Goal: Information Seeking & Learning: Learn about a topic

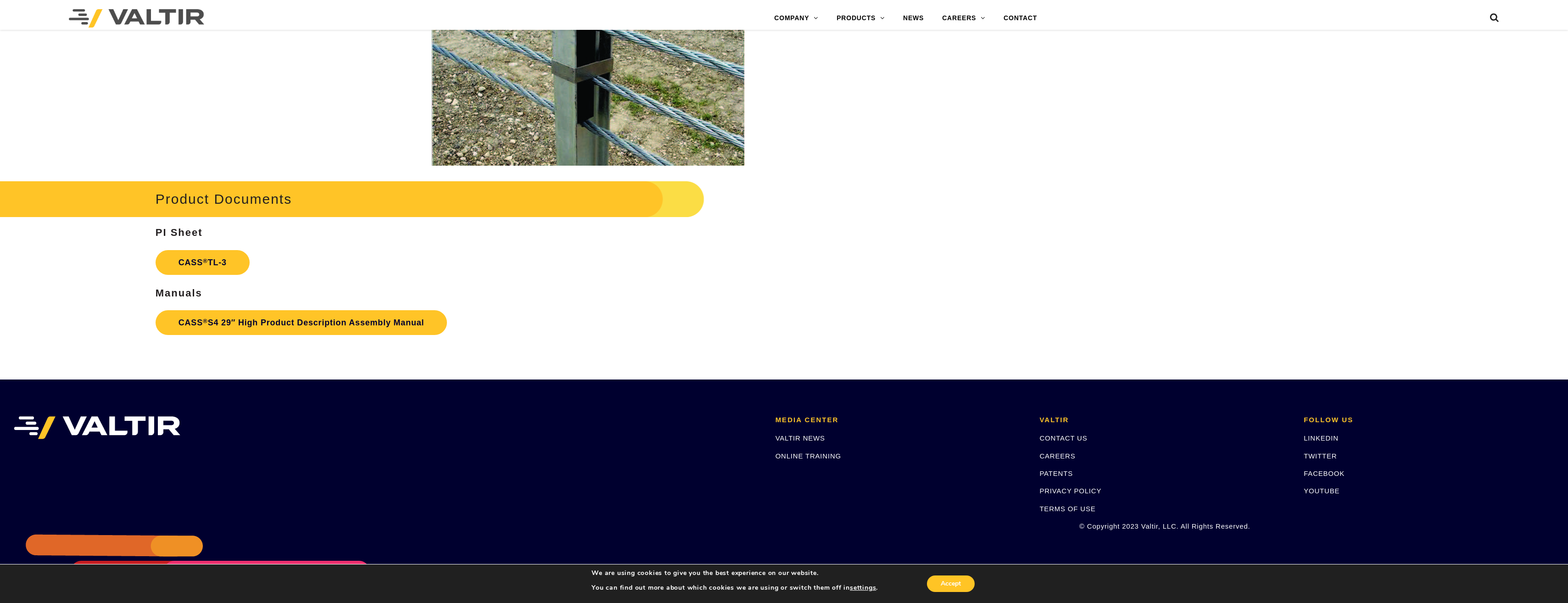
scroll to position [1584, 0]
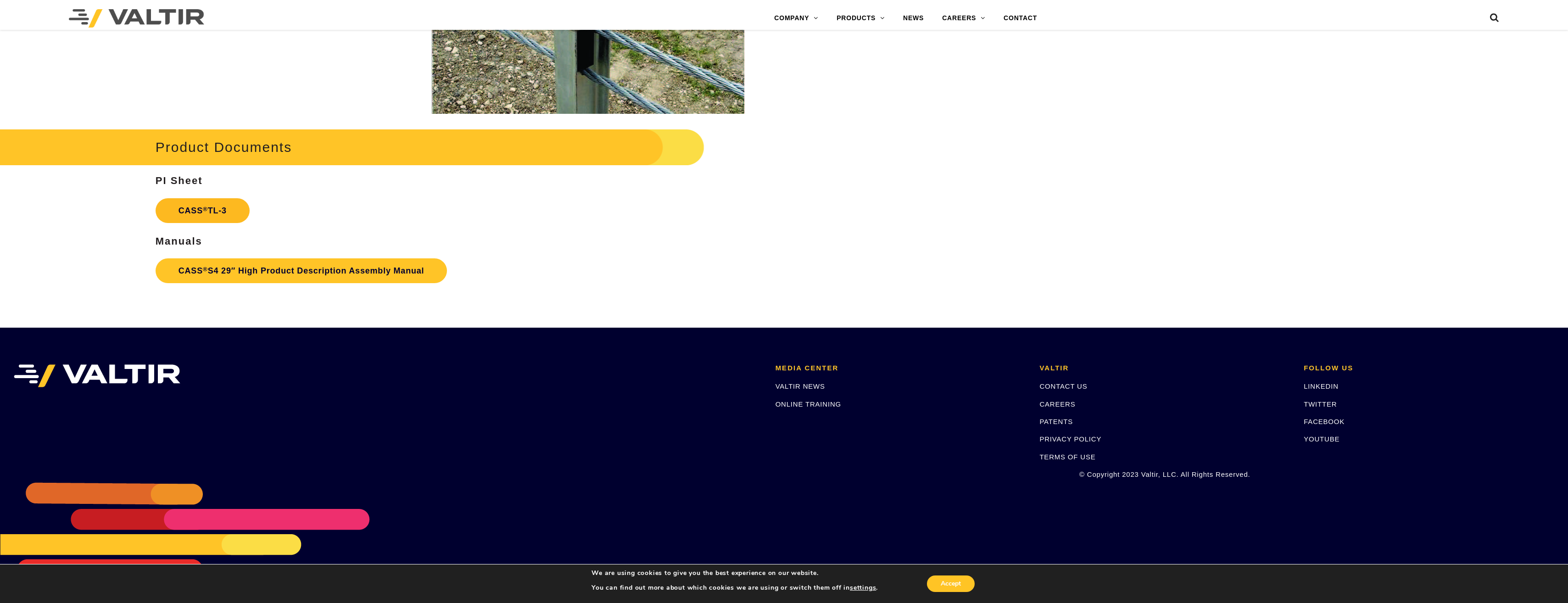
click at [204, 216] on link "CASS ® TL-3" at bounding box center [203, 211] width 94 height 25
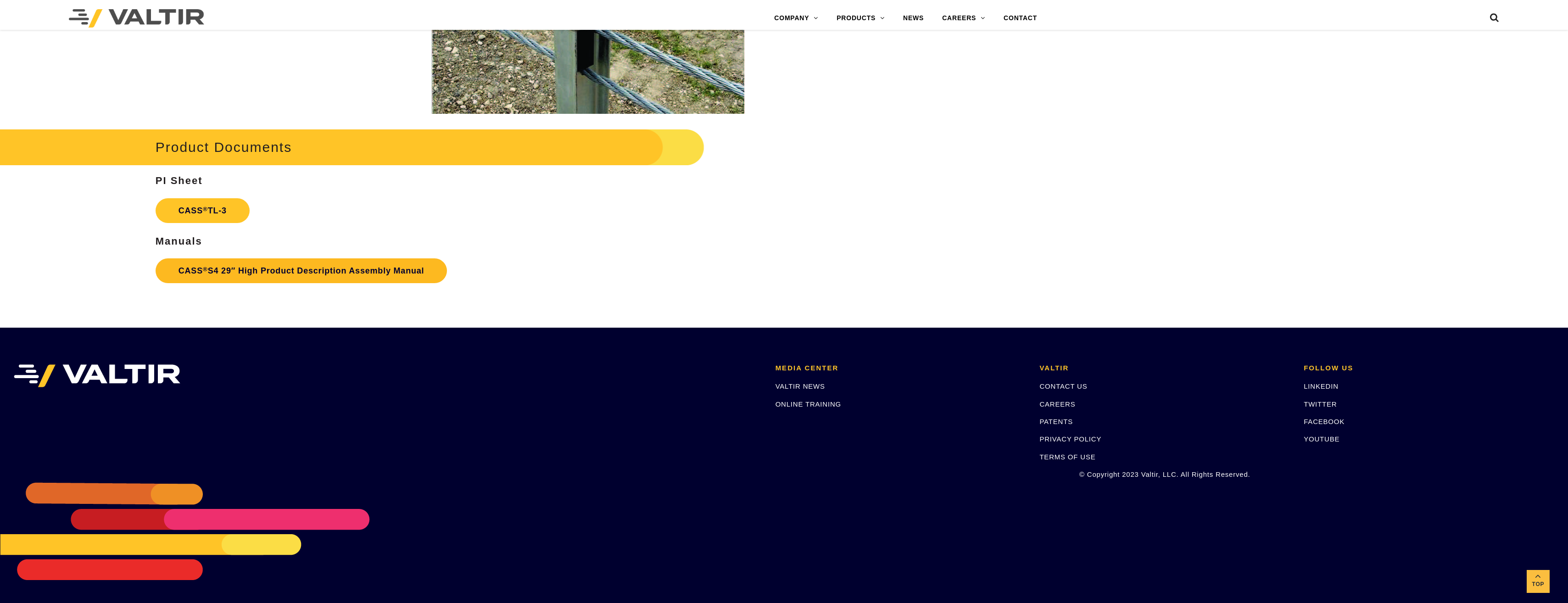
click at [323, 277] on link "CASS ® S4 29″ High Product Description Assembly Manual" at bounding box center [301, 270] width 292 height 25
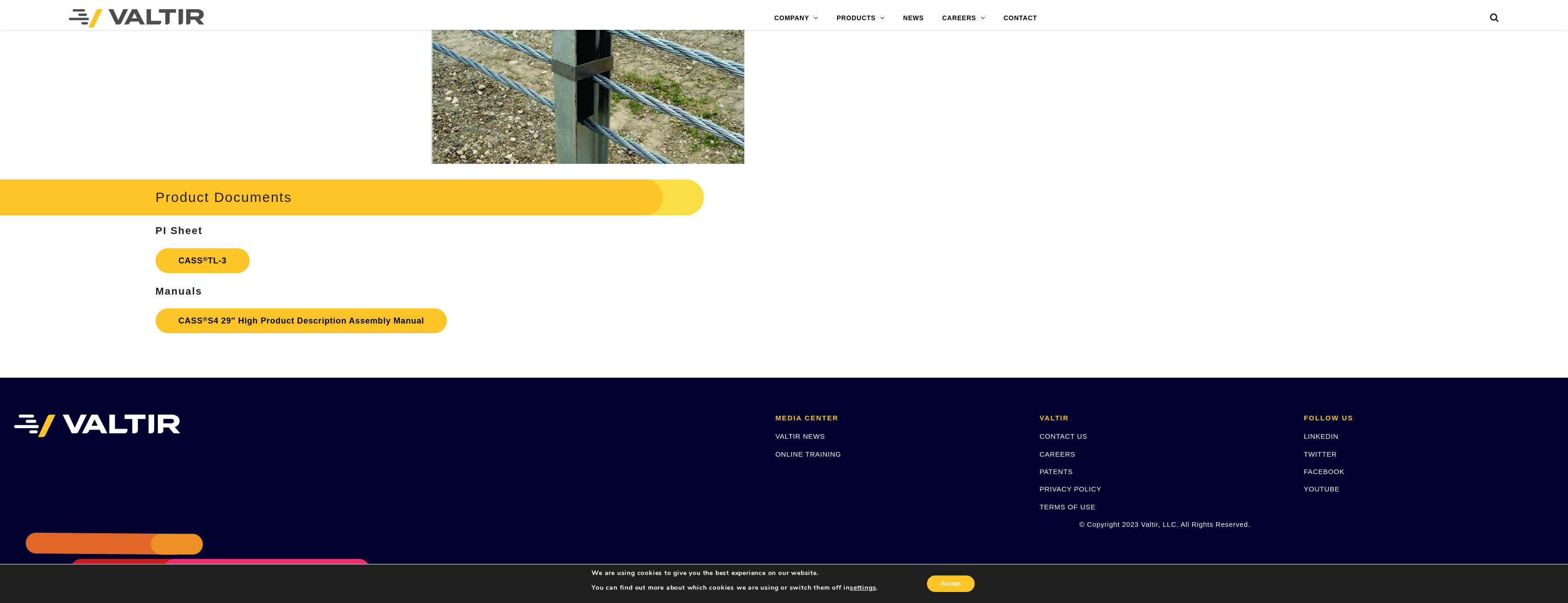
scroll to position [1354, 0]
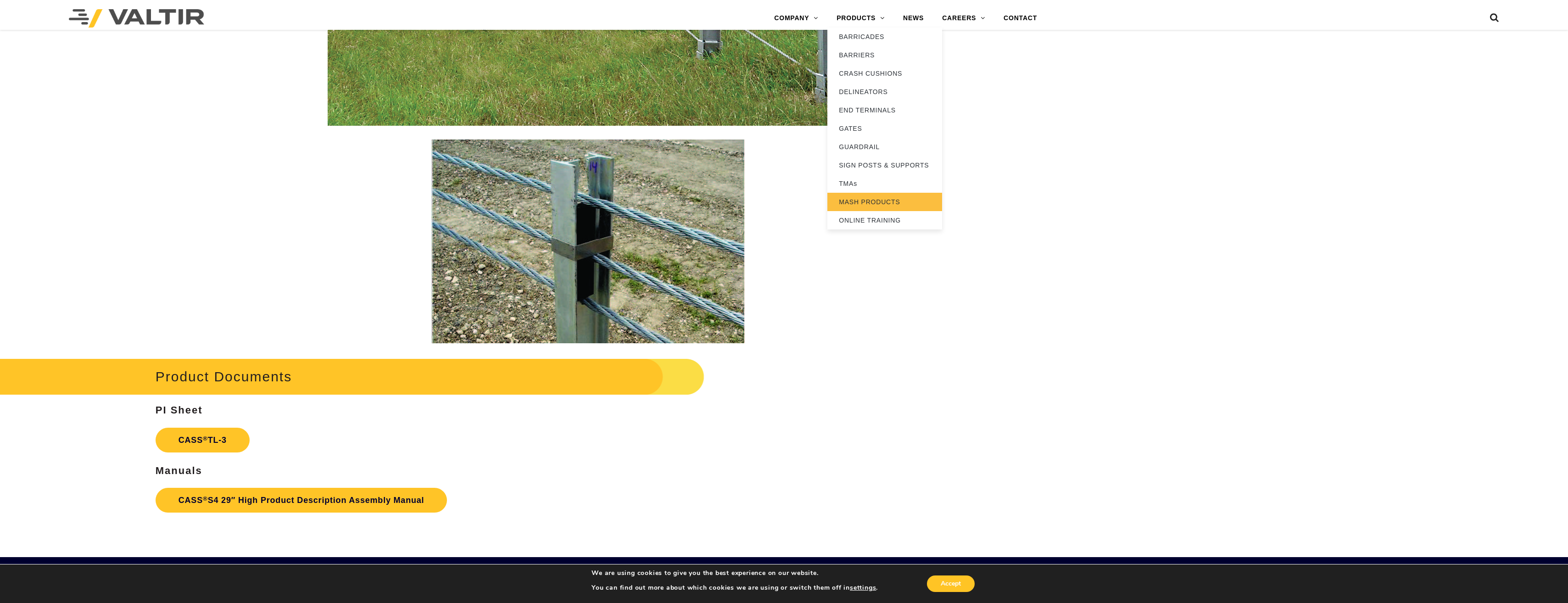
click at [879, 198] on link "MASH PRODUCTS" at bounding box center [884, 202] width 114 height 18
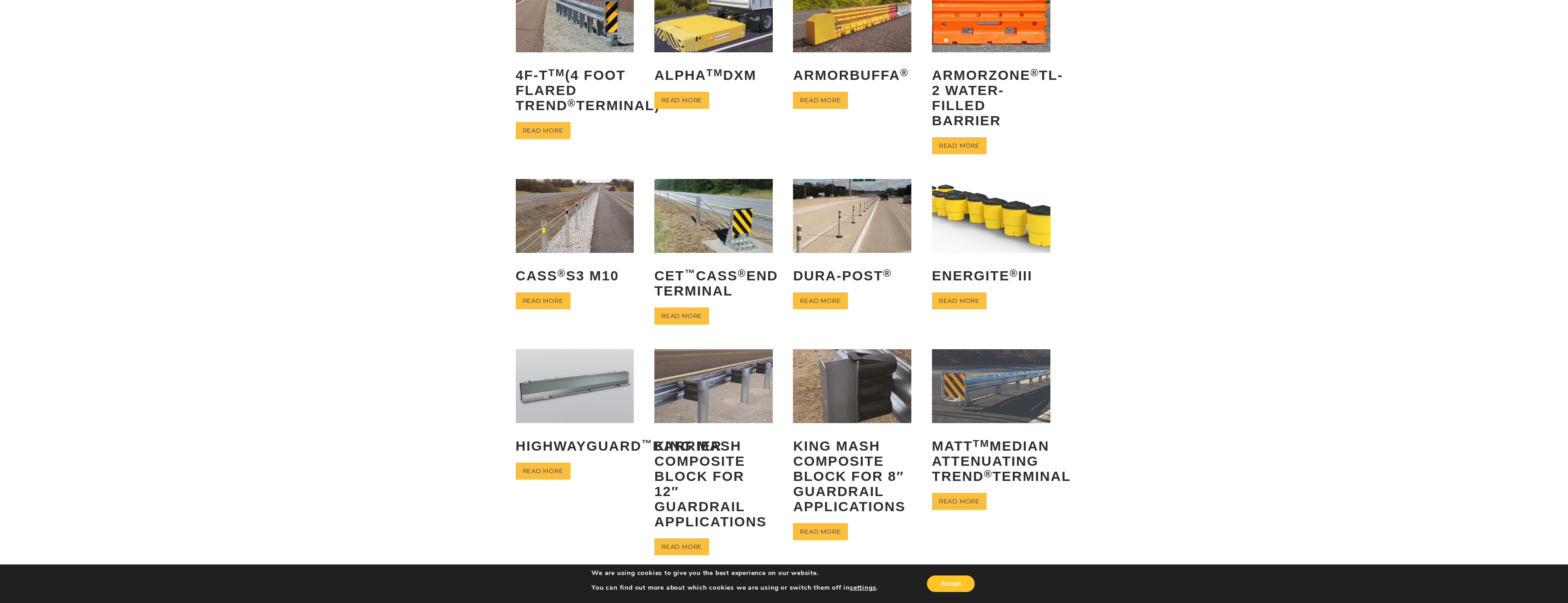
scroll to position [46, 0]
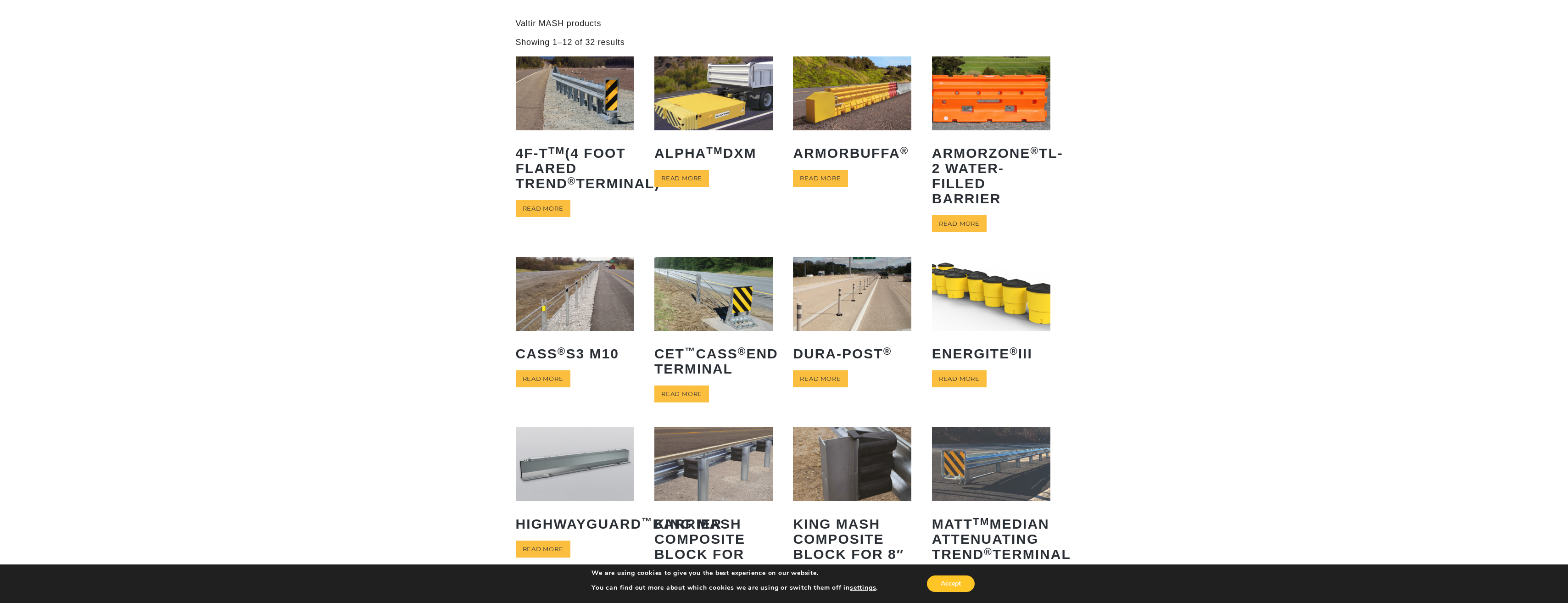
click at [573, 279] on img at bounding box center [575, 293] width 119 height 74
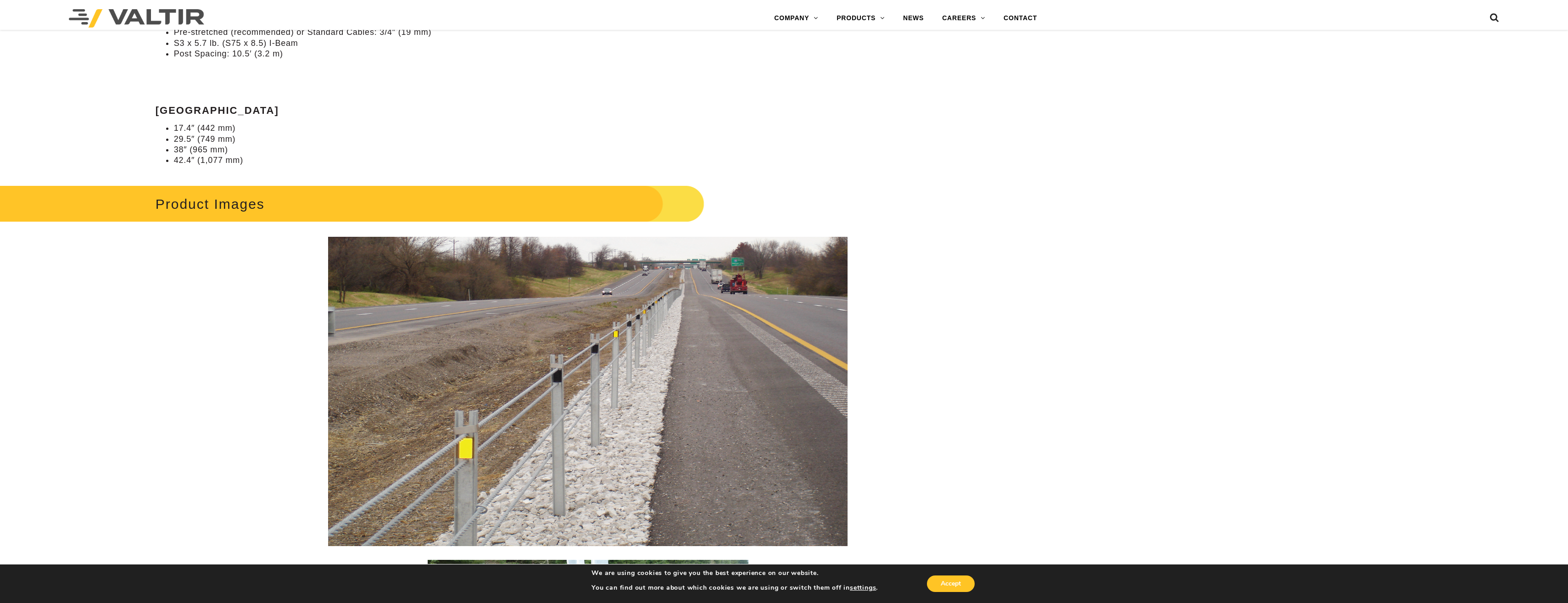
scroll to position [918, 0]
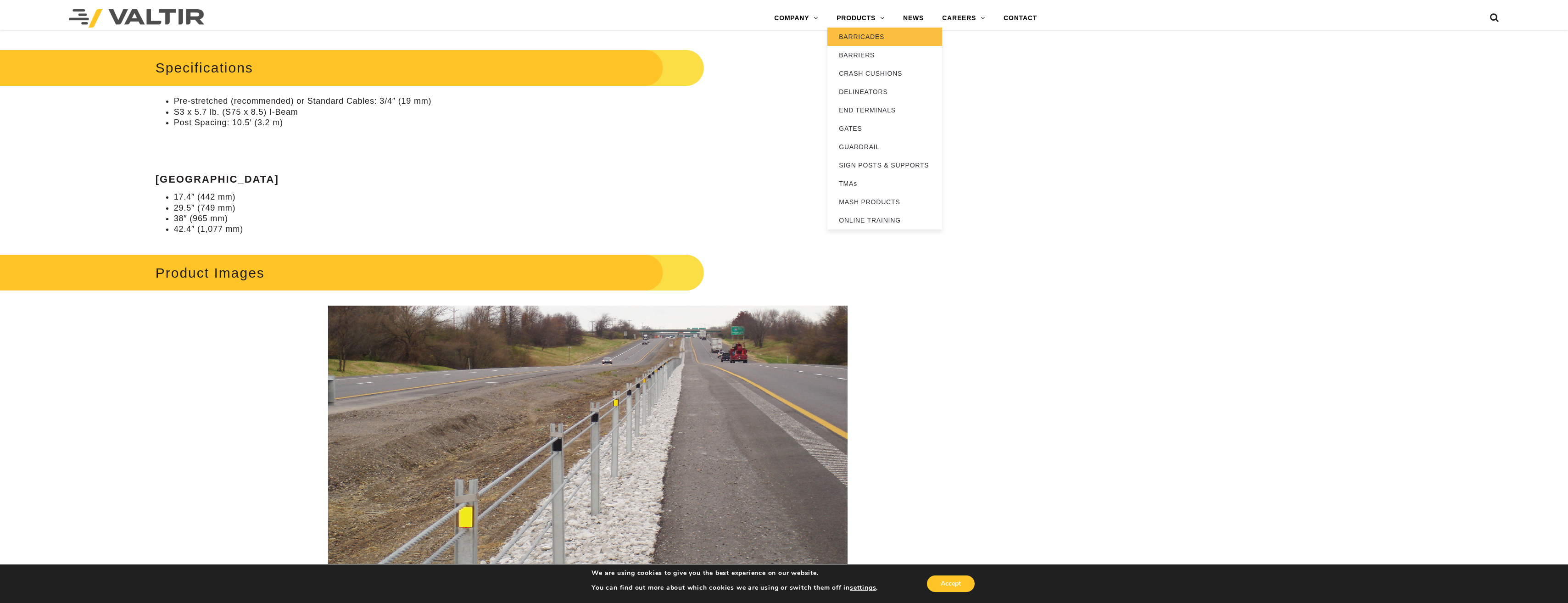
click at [870, 38] on link "BARRICADES" at bounding box center [884, 37] width 114 height 18
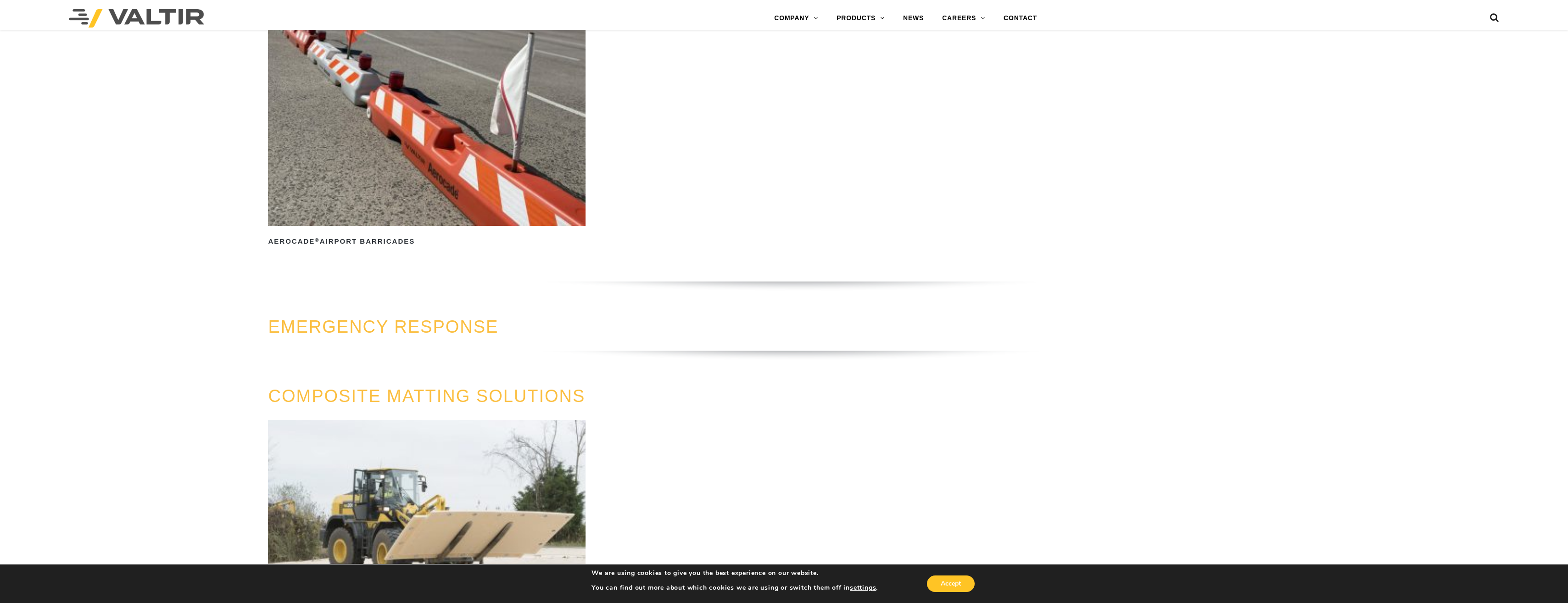
scroll to position [1215, 0]
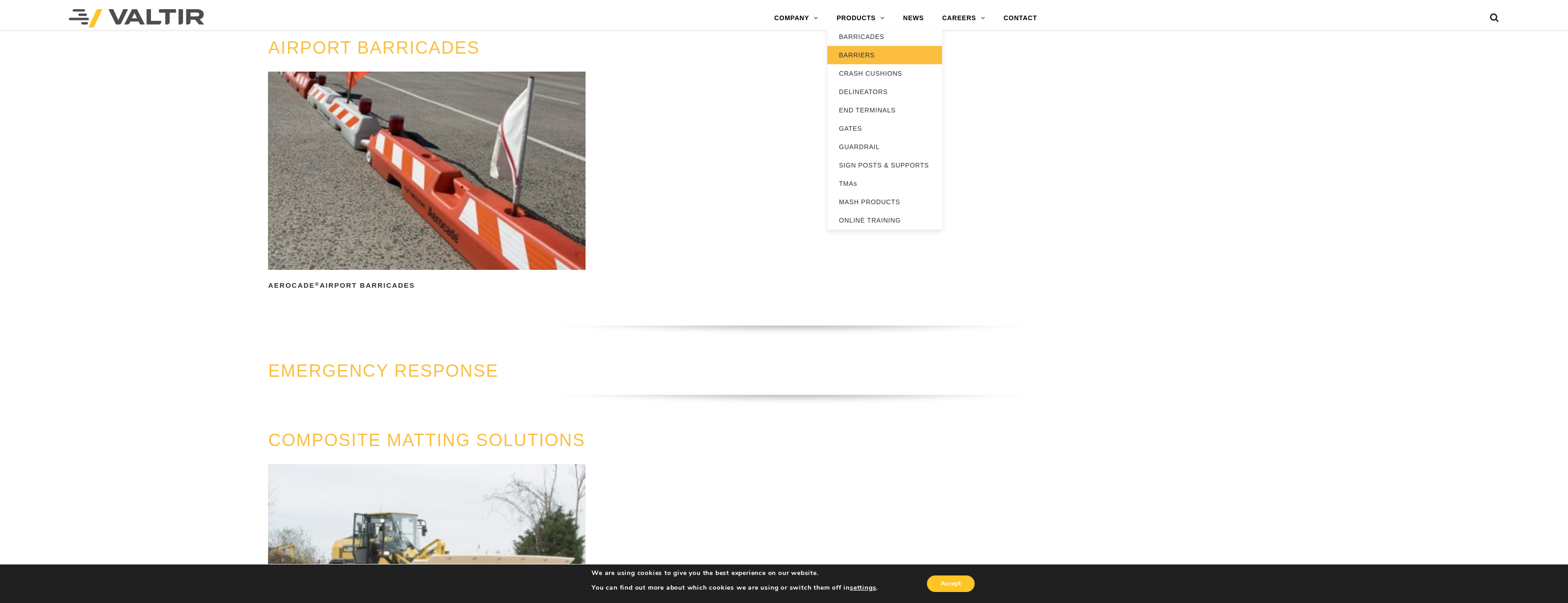
click at [860, 52] on link "BARRIERS" at bounding box center [884, 55] width 114 height 18
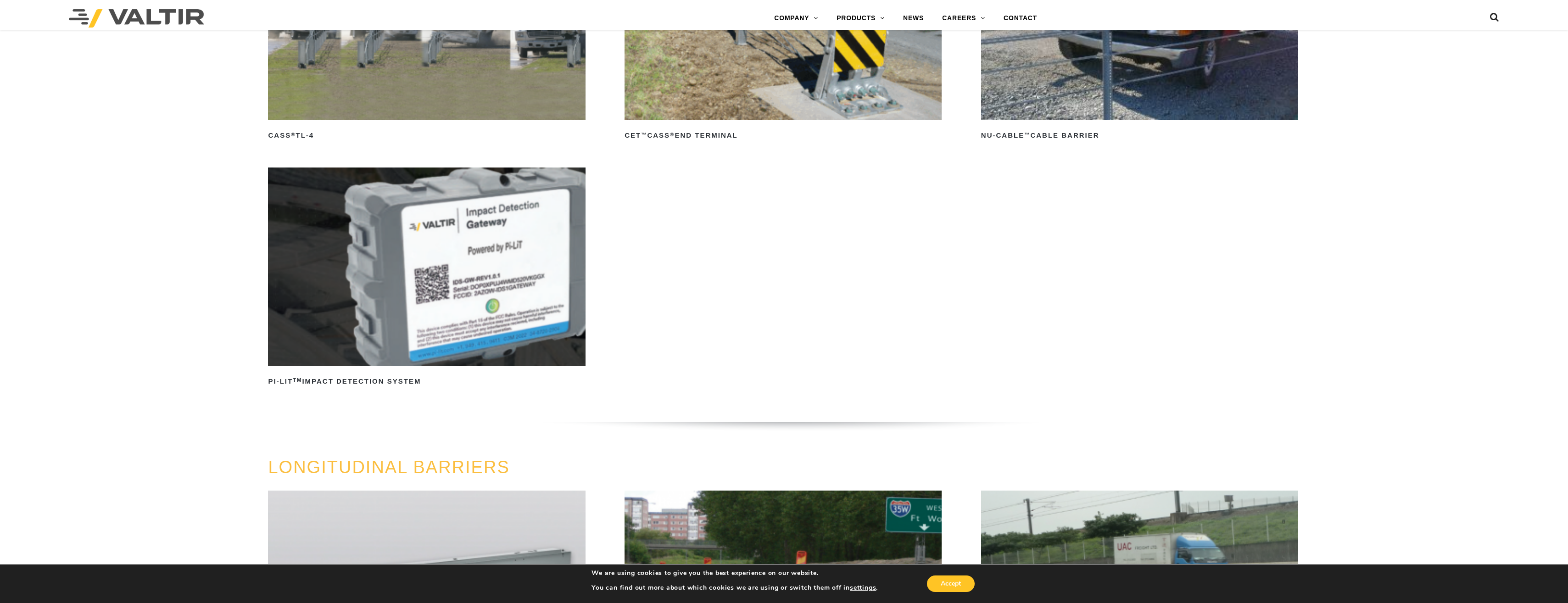
scroll to position [826, 0]
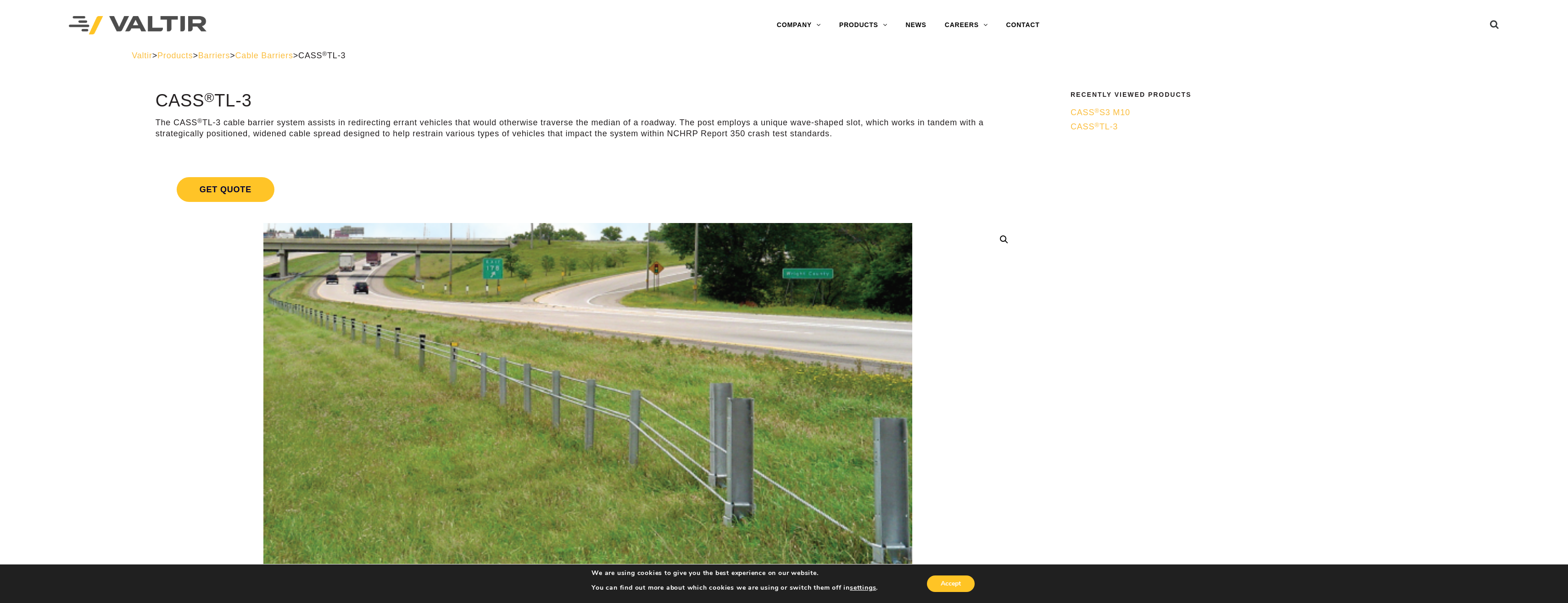
drag, startPoint x: 628, startPoint y: 83, endPoint x: 623, endPoint y: 87, distance: 6.4
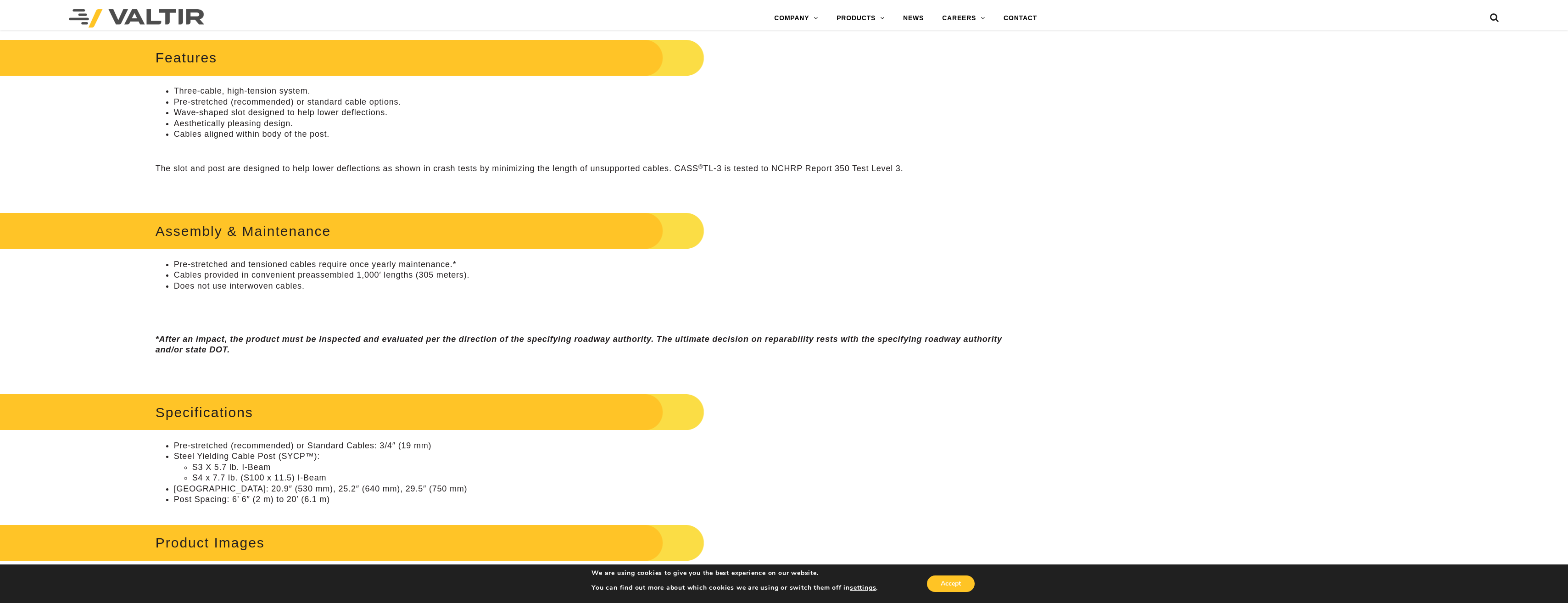
scroll to position [596, 0]
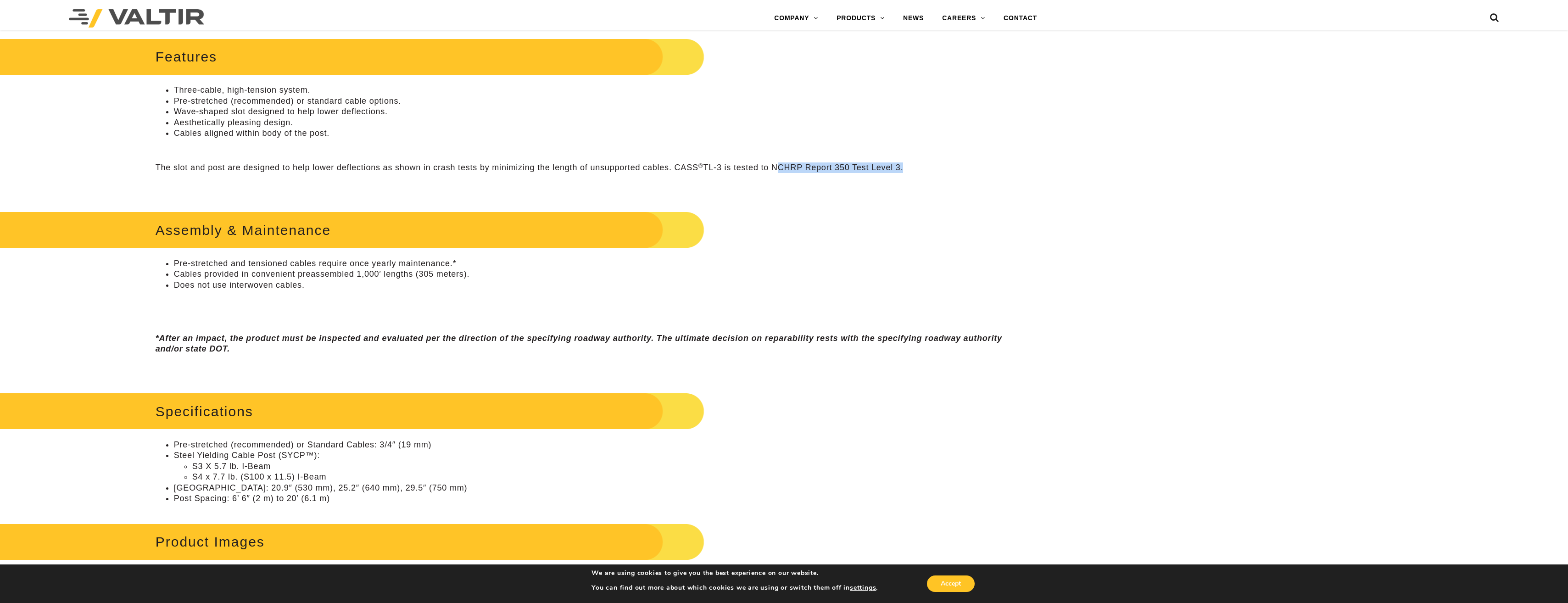
drag, startPoint x: 774, startPoint y: 166, endPoint x: 903, endPoint y: 167, distance: 129.0
click at [903, 167] on p "The slot and post are designed to help lower deflections as shown in crash test…" at bounding box center [588, 167] width 865 height 10
copy p "NCHRP Report 350 Test Level 3"
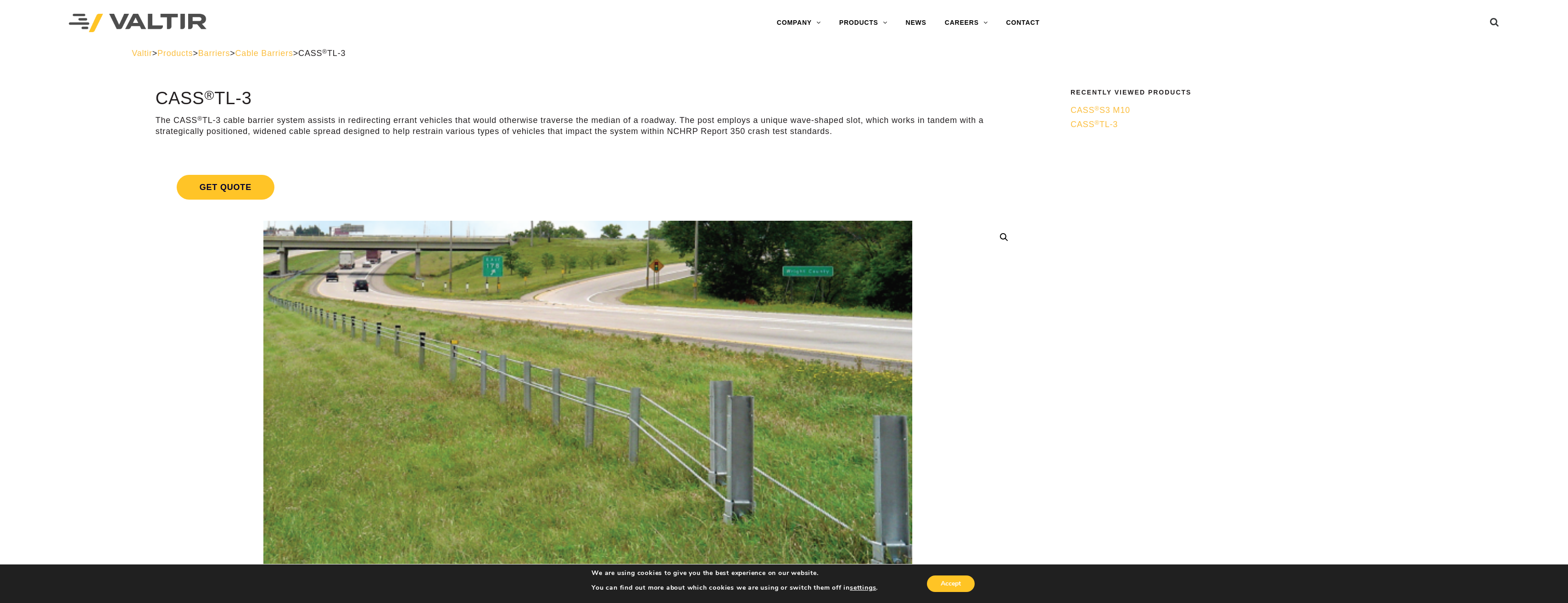
scroll to position [0, 0]
